Goal: Transaction & Acquisition: Purchase product/service

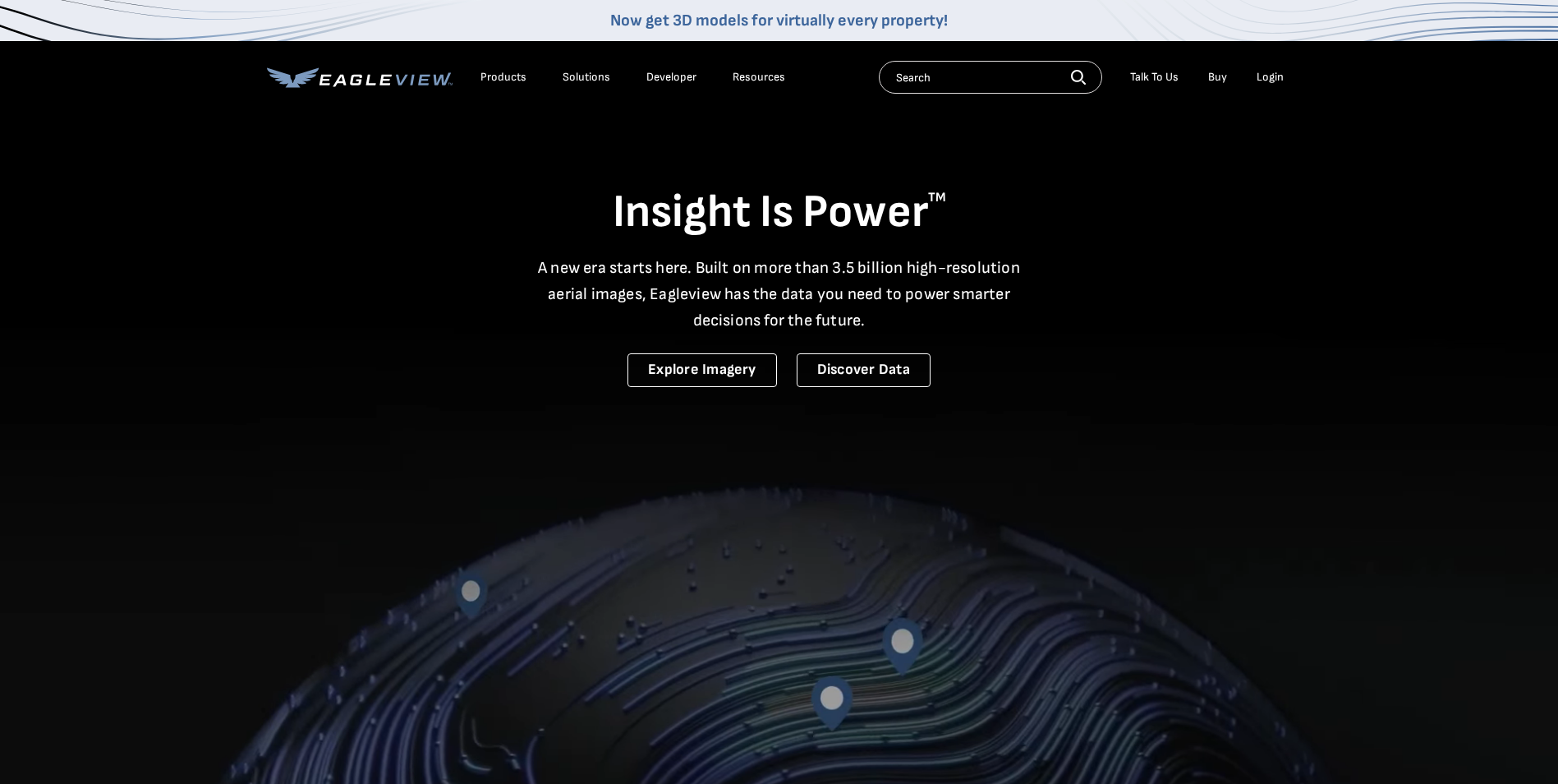
click at [1274, 76] on div "Login" at bounding box center [1271, 78] width 27 height 15
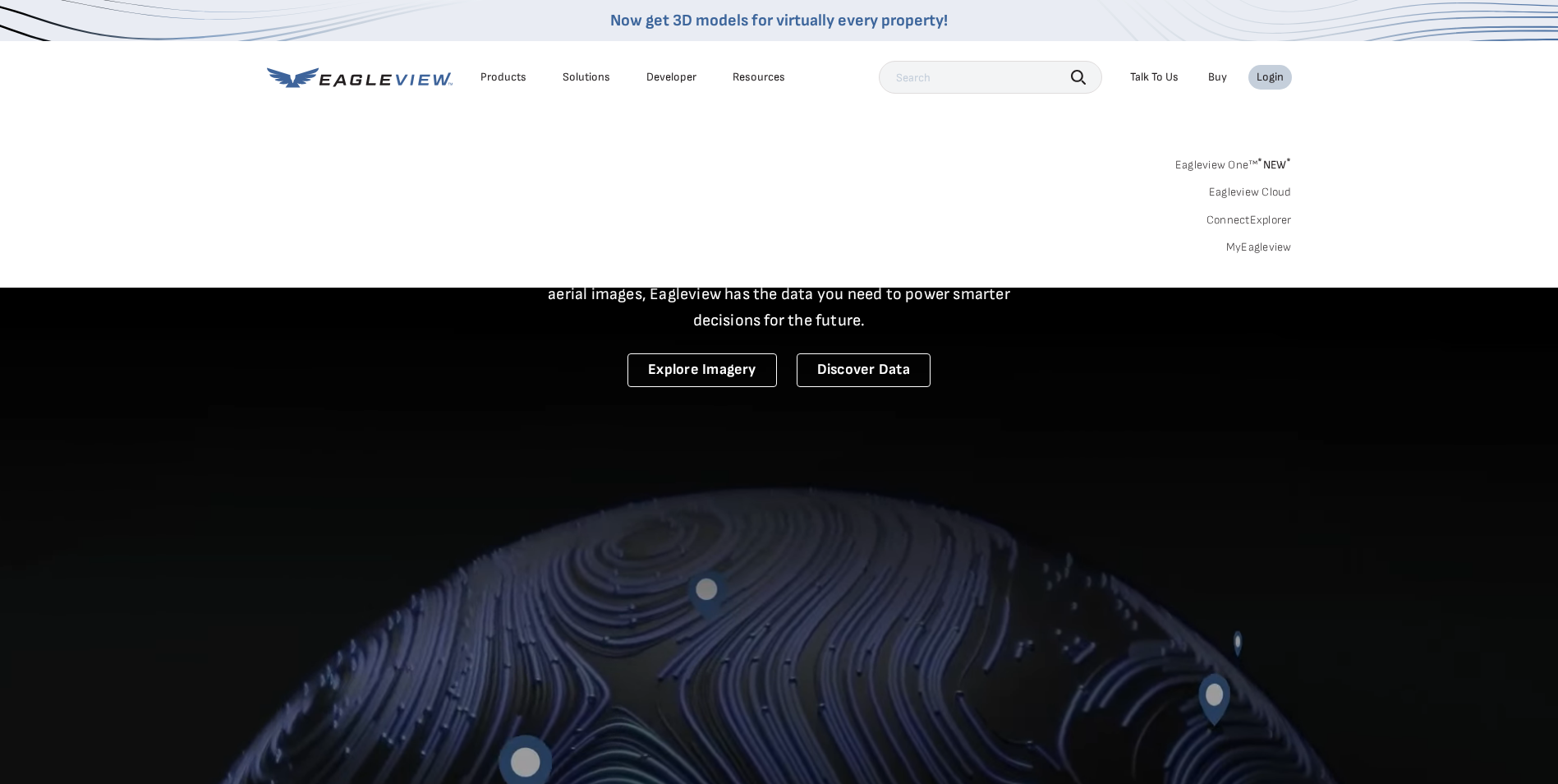
click at [1258, 244] on link "MyEagleview" at bounding box center [1260, 248] width 66 height 15
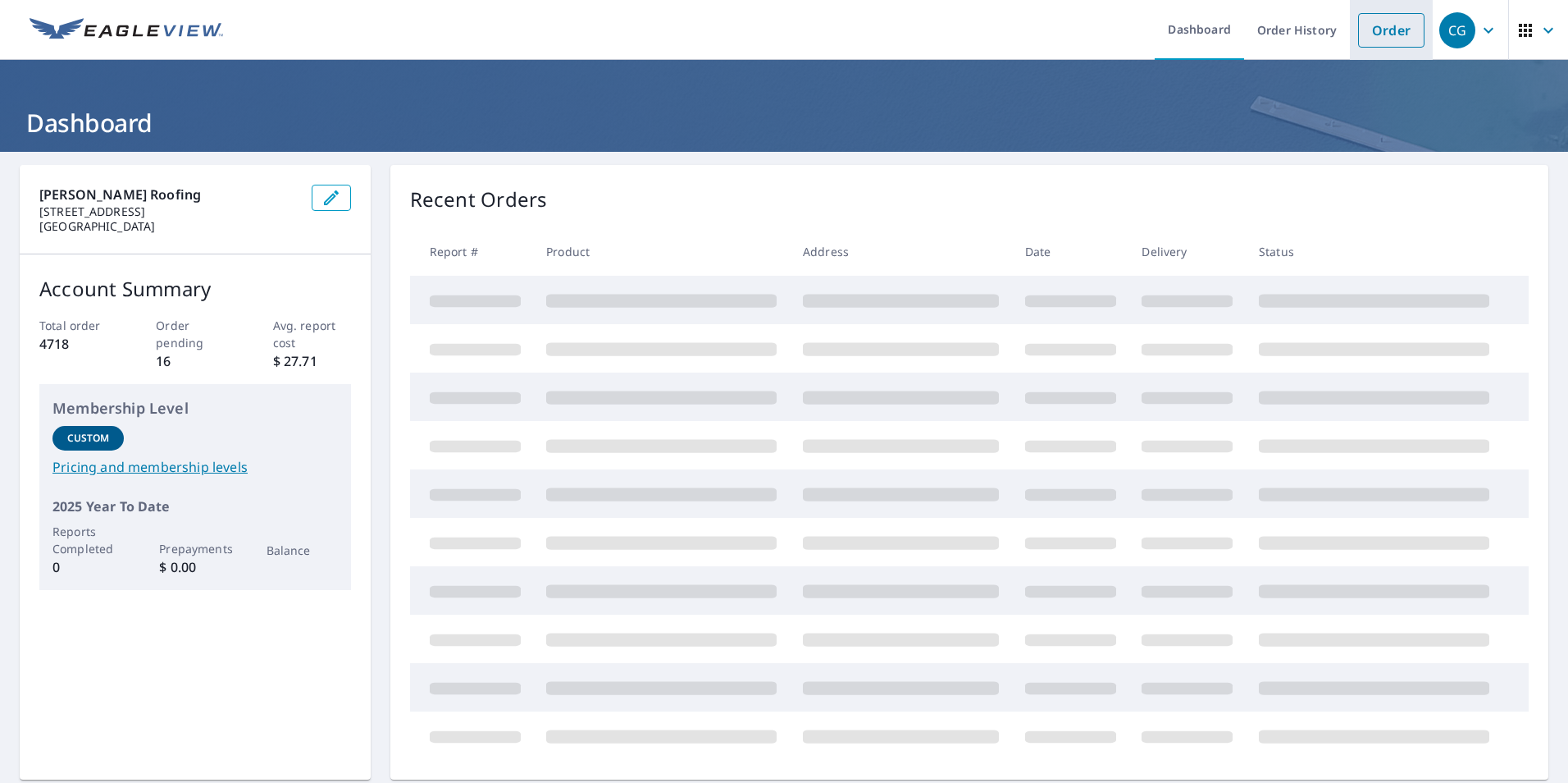
click at [1370, 28] on link "Order" at bounding box center [1391, 30] width 66 height 35
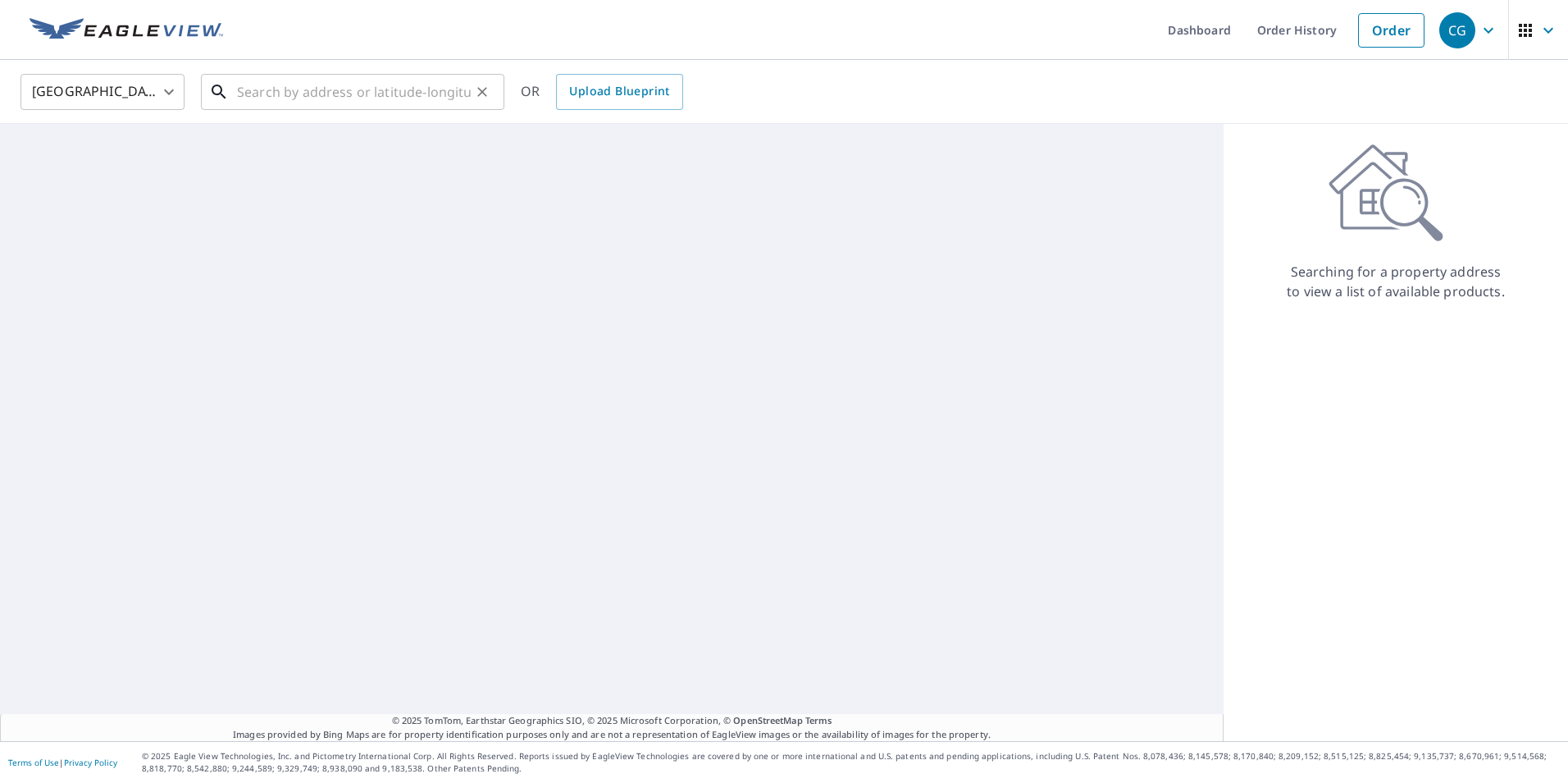
click at [318, 88] on input "text" at bounding box center [354, 92] width 234 height 46
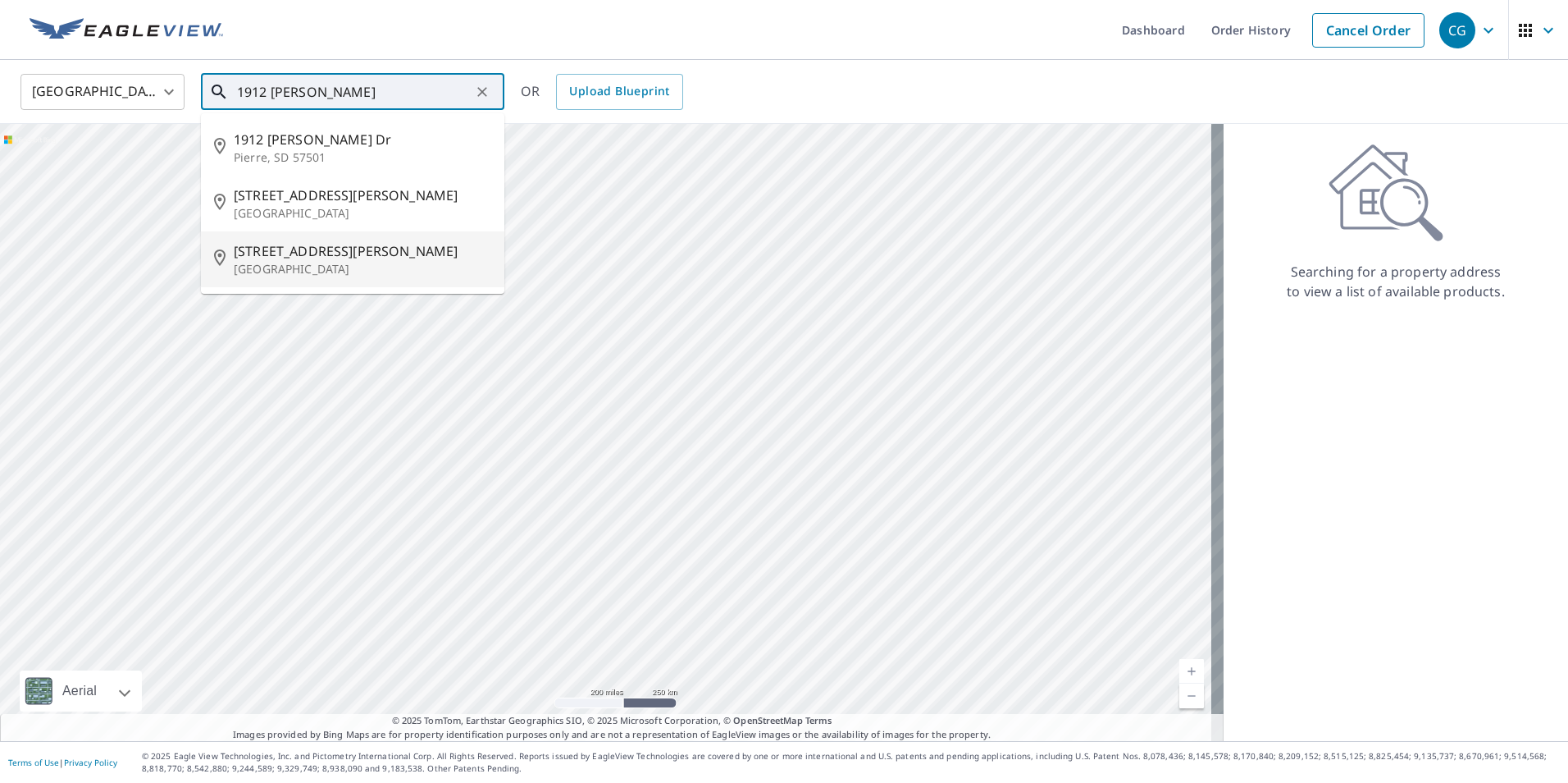
click at [339, 247] on span "[STREET_ADDRESS][PERSON_NAME]" at bounding box center [363, 250] width 258 height 19
type input "[STREET_ADDRESS][PERSON_NAME]"
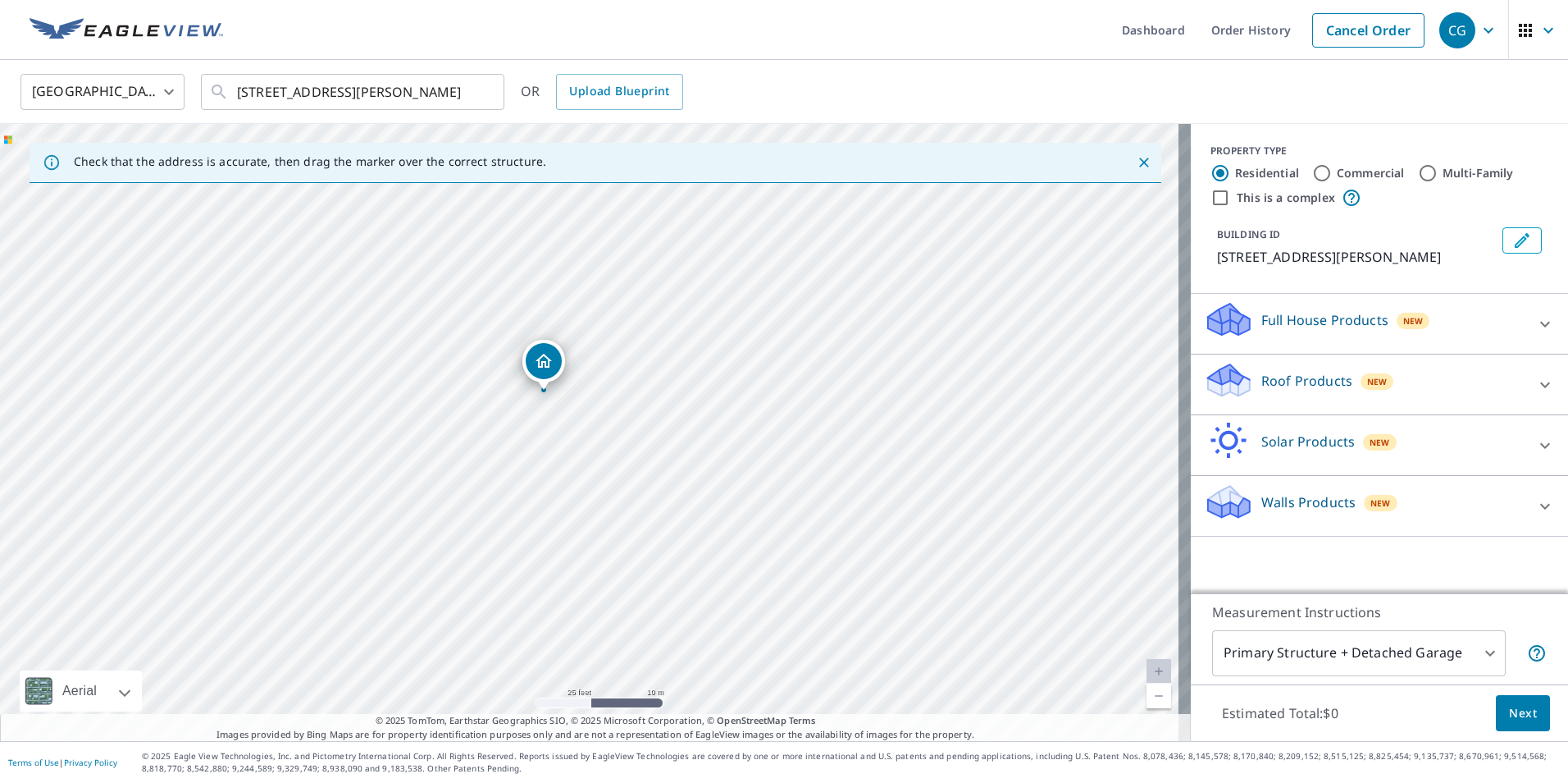
click at [1262, 381] on p "Roof Products" at bounding box center [1307, 380] width 91 height 19
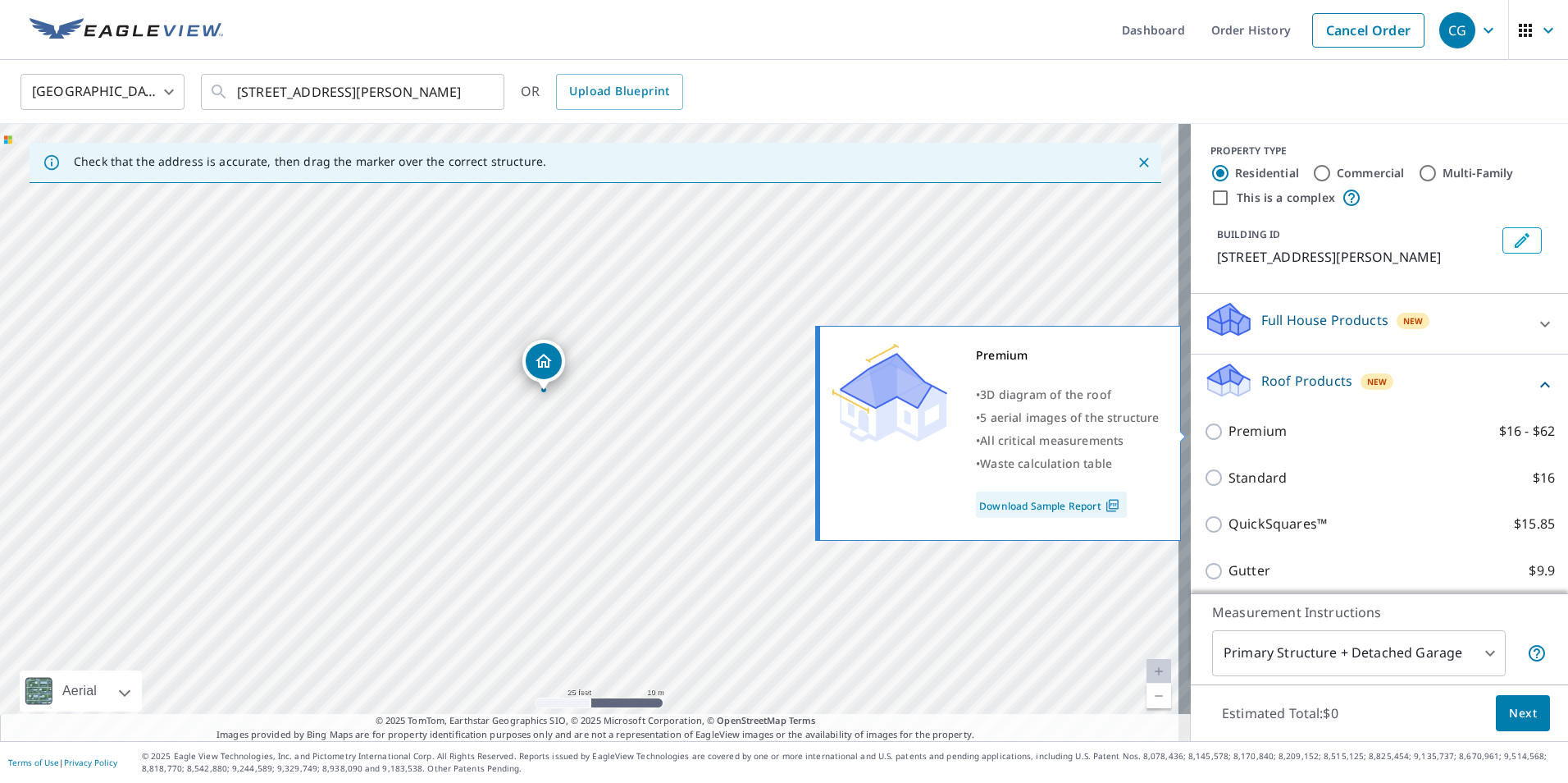
click at [1256, 429] on p "Premium" at bounding box center [1257, 431] width 58 height 20
click at [1229, 429] on input "Premium $16 - $62" at bounding box center [1215, 431] width 24 height 19
checkbox input "true"
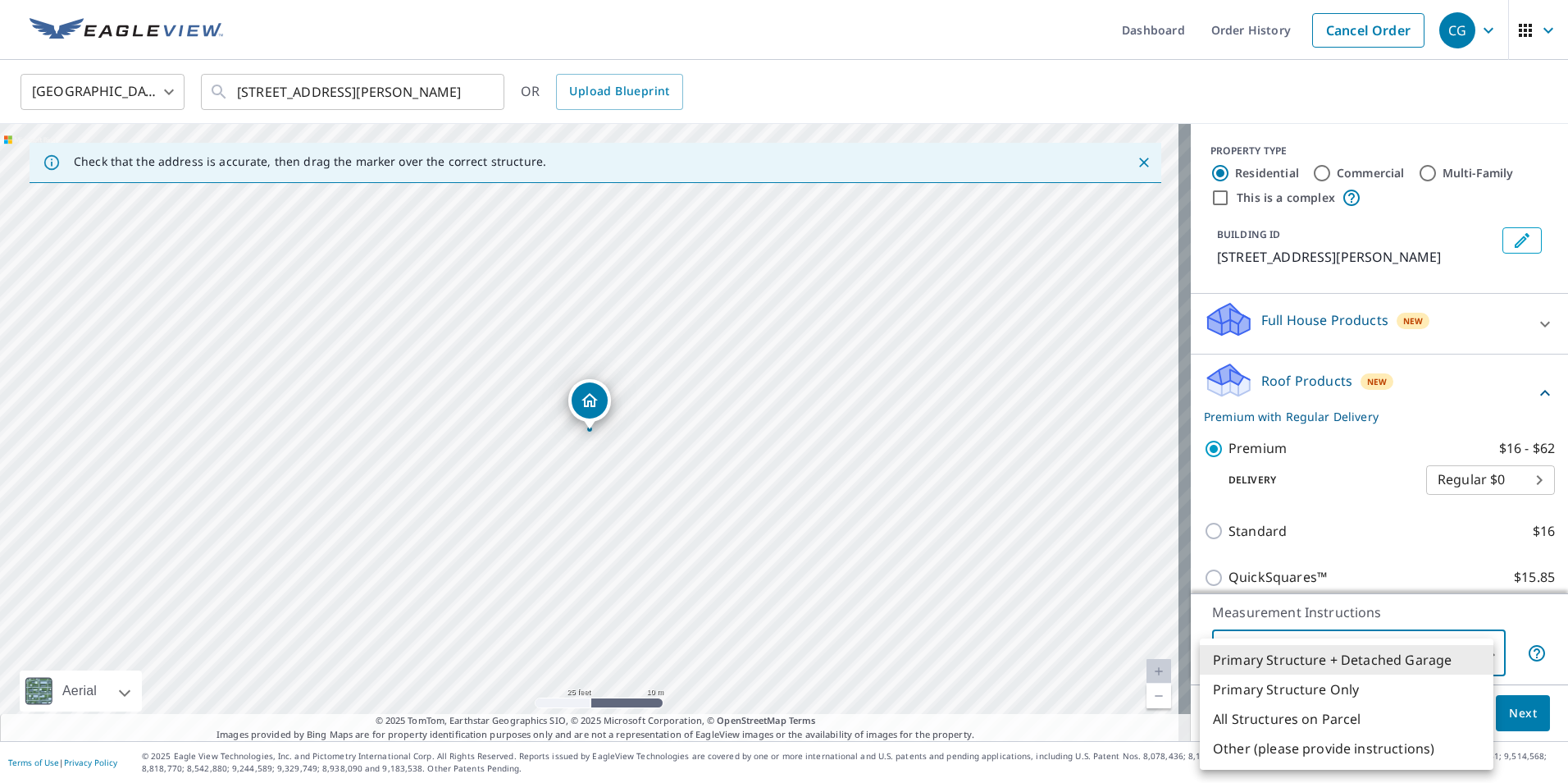
click at [1296, 654] on body "CG CG Dashboard Order History Cancel Order CG [GEOGRAPHIC_DATA] [GEOGRAPHIC_DAT…" at bounding box center [784, 392] width 1568 height 783
click at [1291, 693] on li "Primary Structure Only" at bounding box center [1347, 689] width 294 height 29
type input "2"
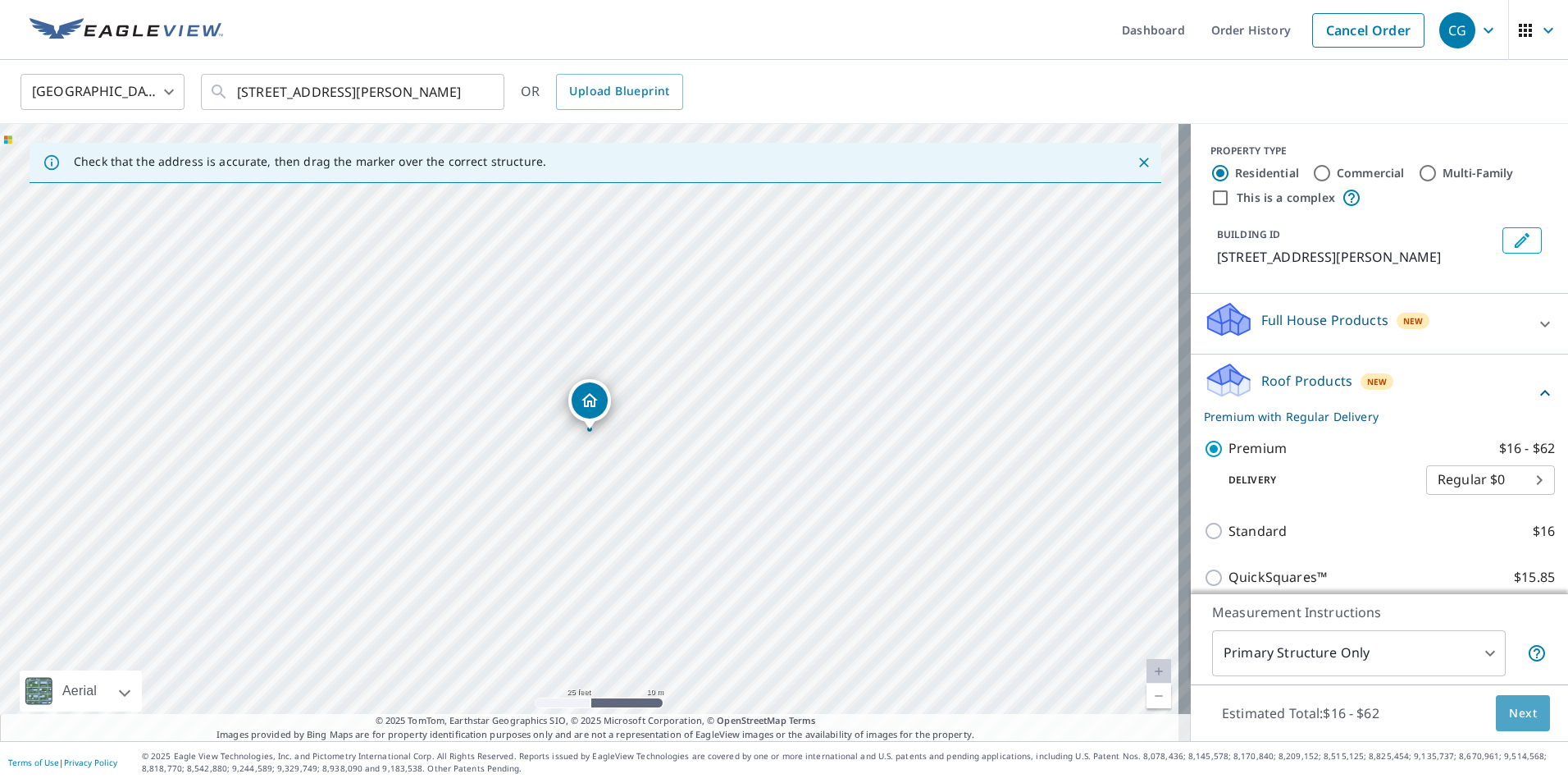
click at [1511, 707] on span "Next" at bounding box center [1523, 713] width 28 height 20
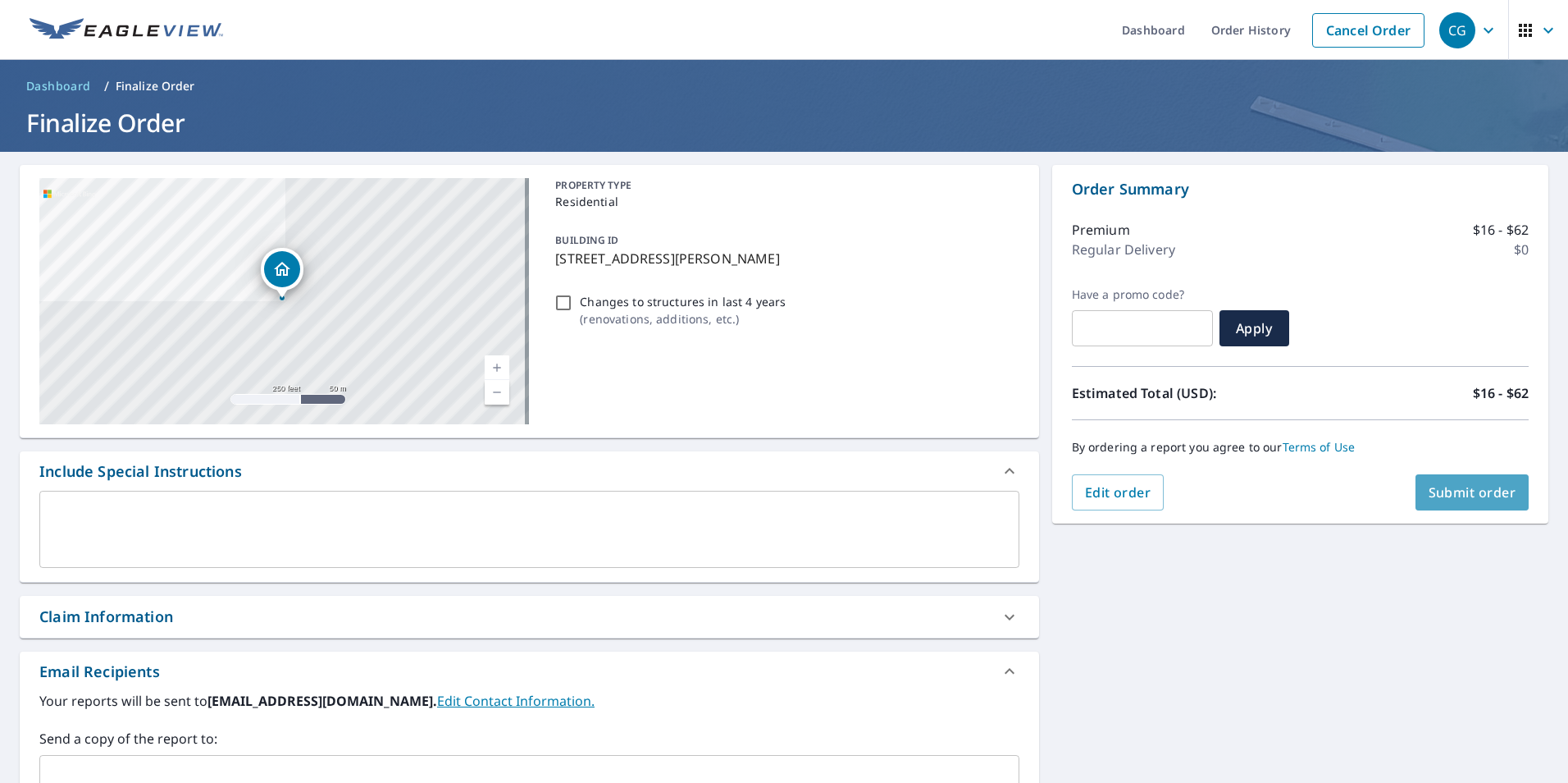
click at [1465, 494] on span "Submit order" at bounding box center [1472, 492] width 88 height 18
checkbox input "true"
